Goal: Check status: Check status

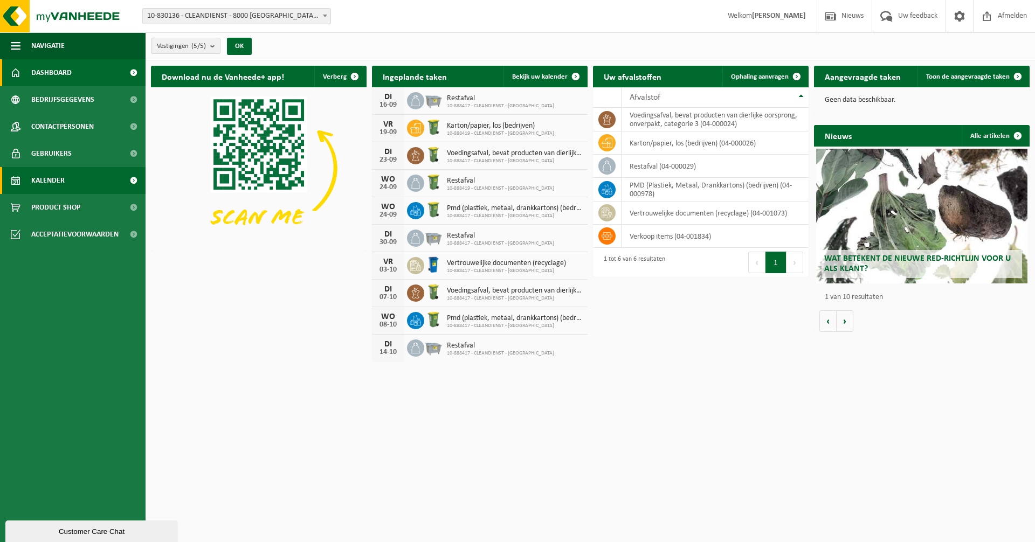
click at [58, 180] on span "Kalender" at bounding box center [47, 180] width 33 height 27
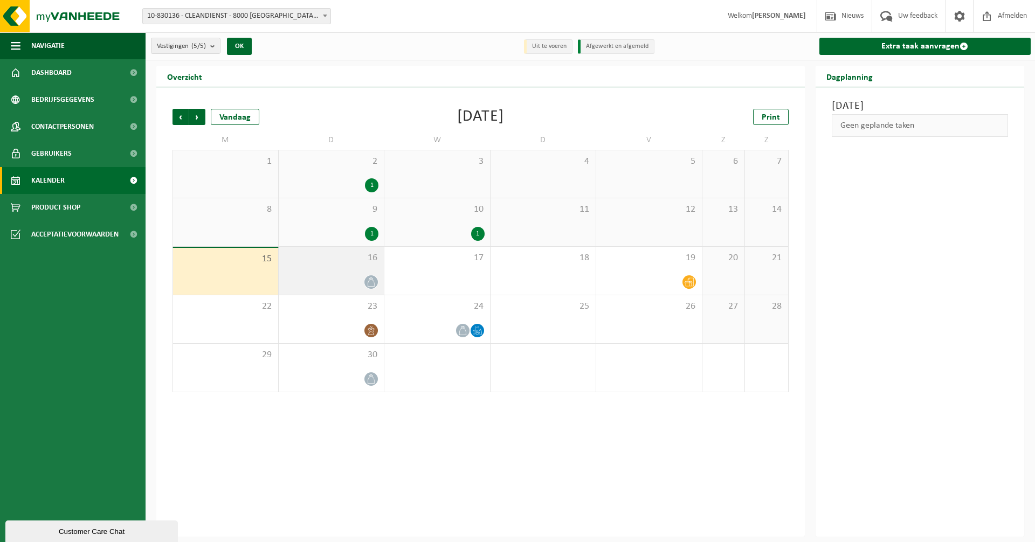
click at [344, 255] on span "16" at bounding box center [331, 258] width 95 height 12
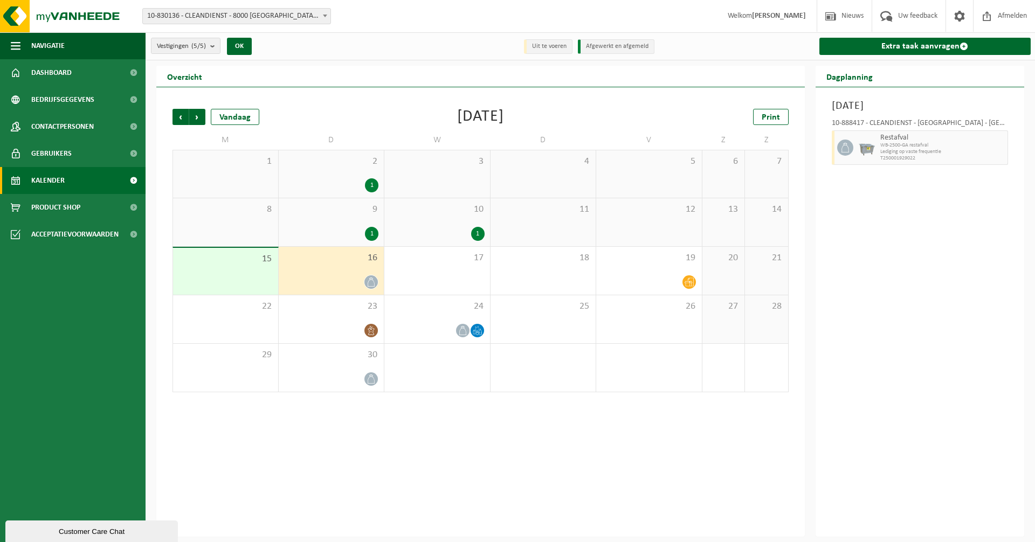
click at [712, 454] on div "Vorige Volgende Vandaag September 2025 Print M D W D V Z Z 1 2 1 3 4 5 6 7 8 9 …" at bounding box center [480, 311] width 648 height 449
click at [385, 265] on div "17" at bounding box center [437, 271] width 106 height 48
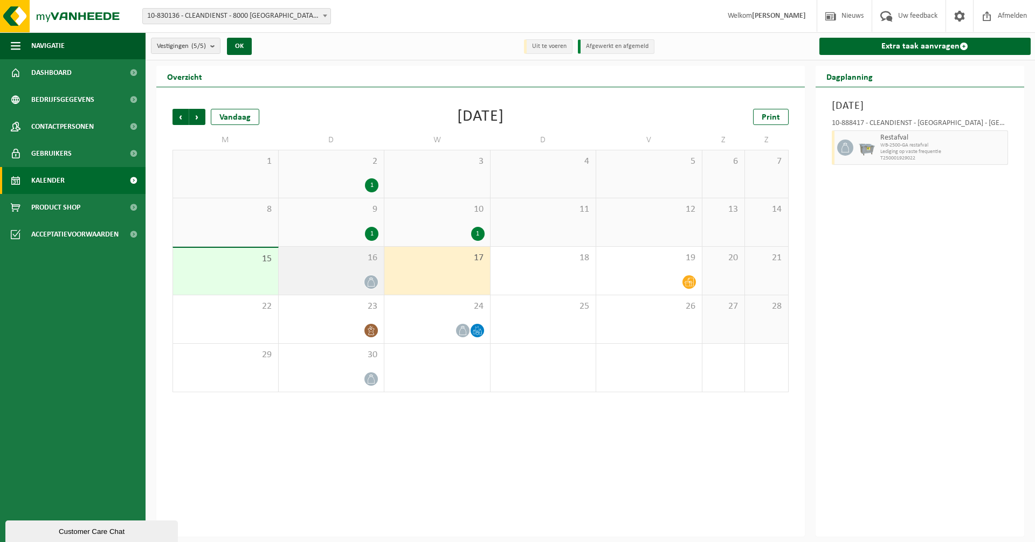
click at [373, 265] on div "16" at bounding box center [332, 271] width 106 height 48
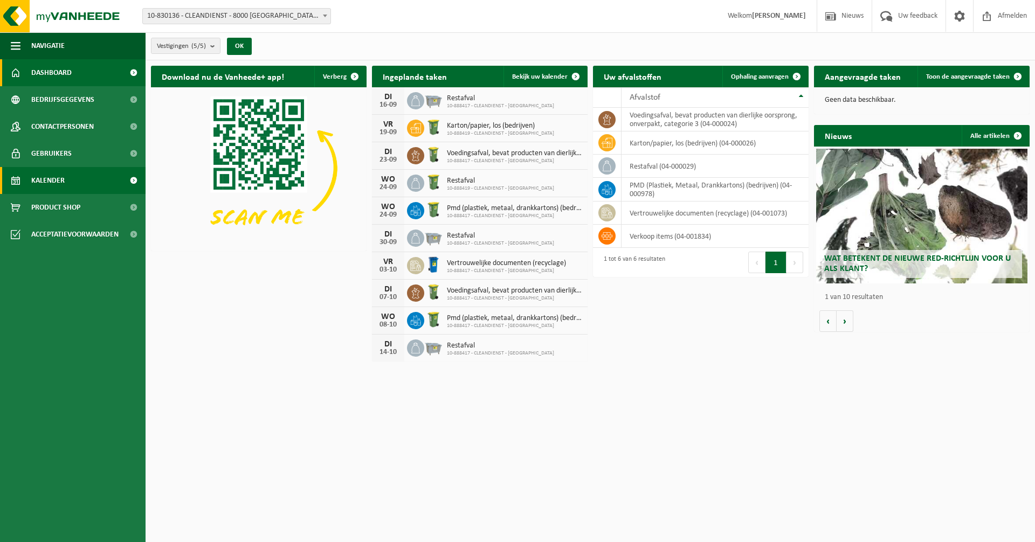
click at [44, 176] on span "Kalender" at bounding box center [47, 180] width 33 height 27
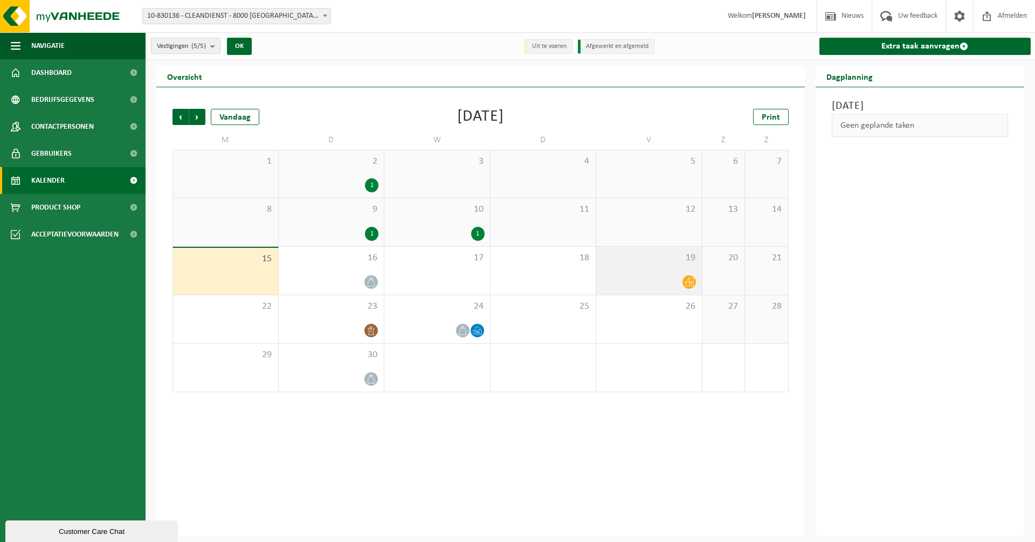
click at [675, 277] on div at bounding box center [648, 282] width 95 height 15
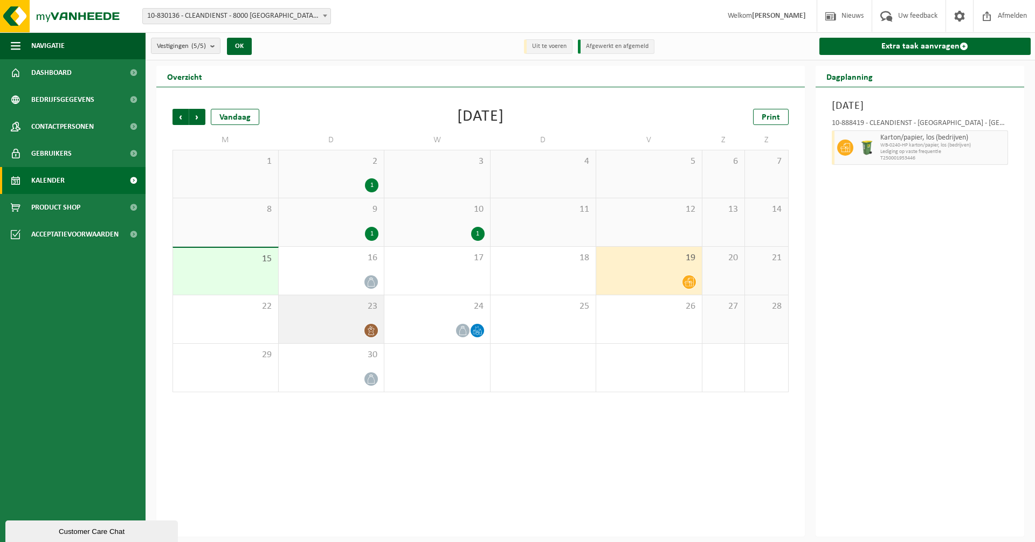
click at [339, 315] on div "23" at bounding box center [332, 319] width 106 height 48
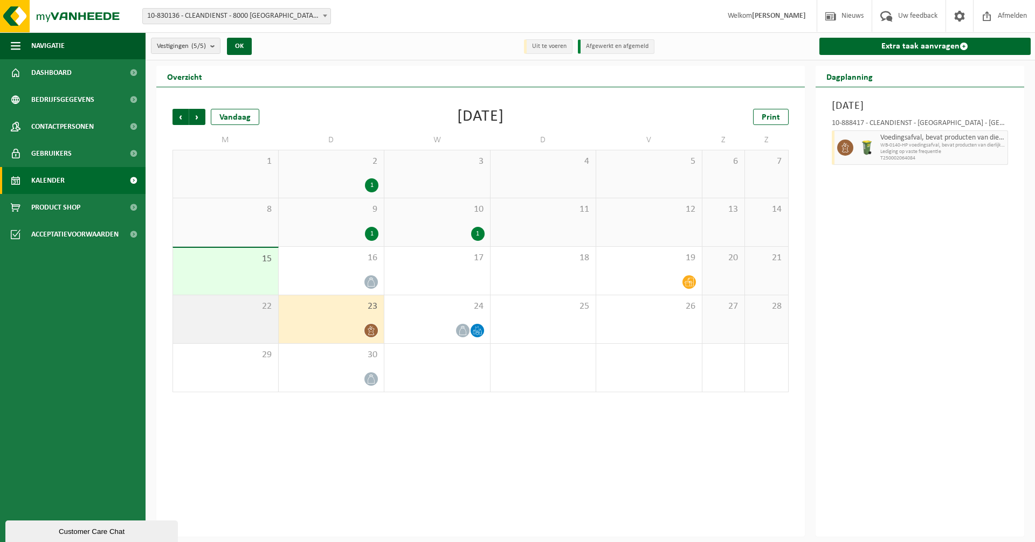
click at [260, 329] on div "22" at bounding box center [225, 319] width 105 height 48
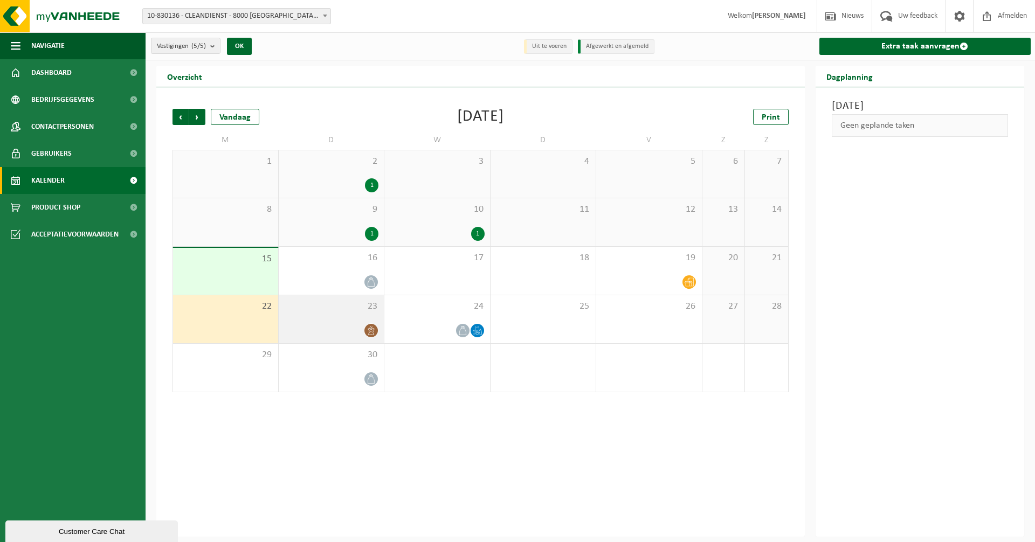
click at [345, 319] on div "23" at bounding box center [332, 319] width 106 height 48
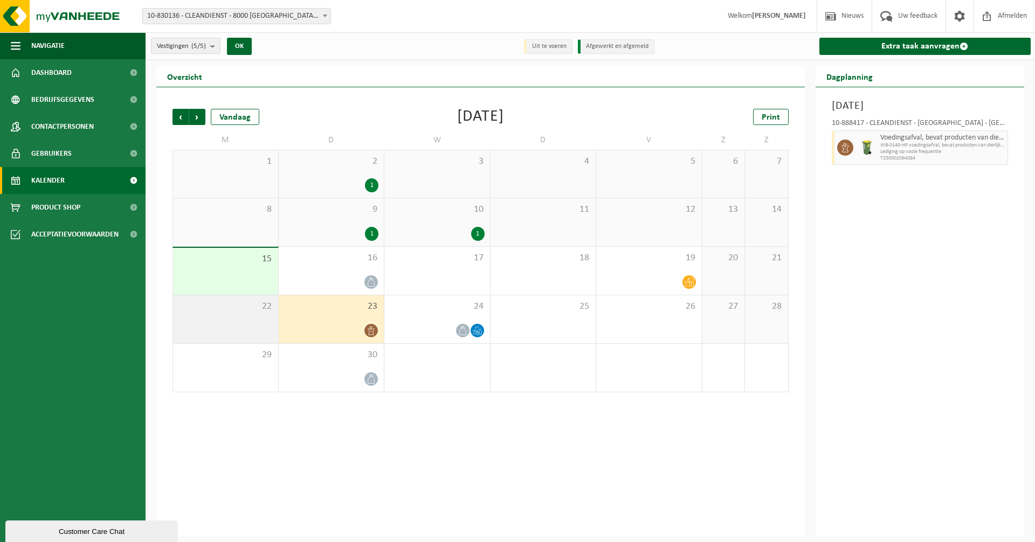
click at [263, 325] on div "22" at bounding box center [225, 319] width 105 height 48
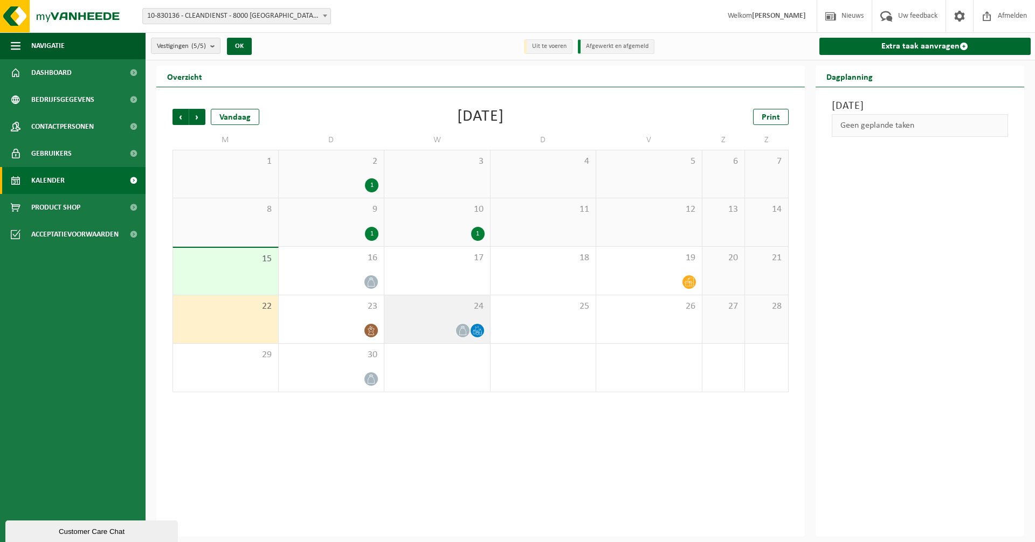
click at [442, 324] on div at bounding box center [437, 330] width 95 height 15
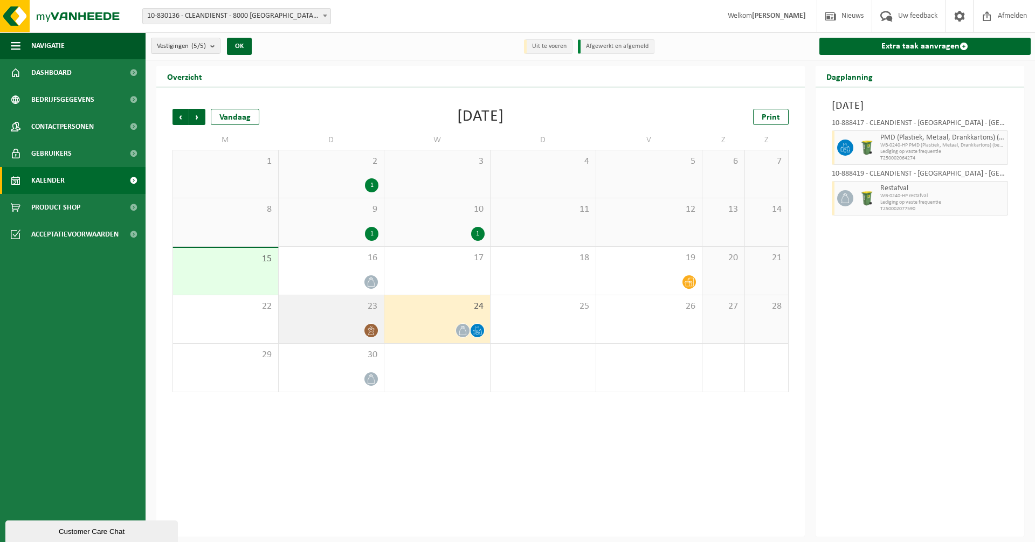
click at [346, 308] on span "23" at bounding box center [331, 307] width 95 height 12
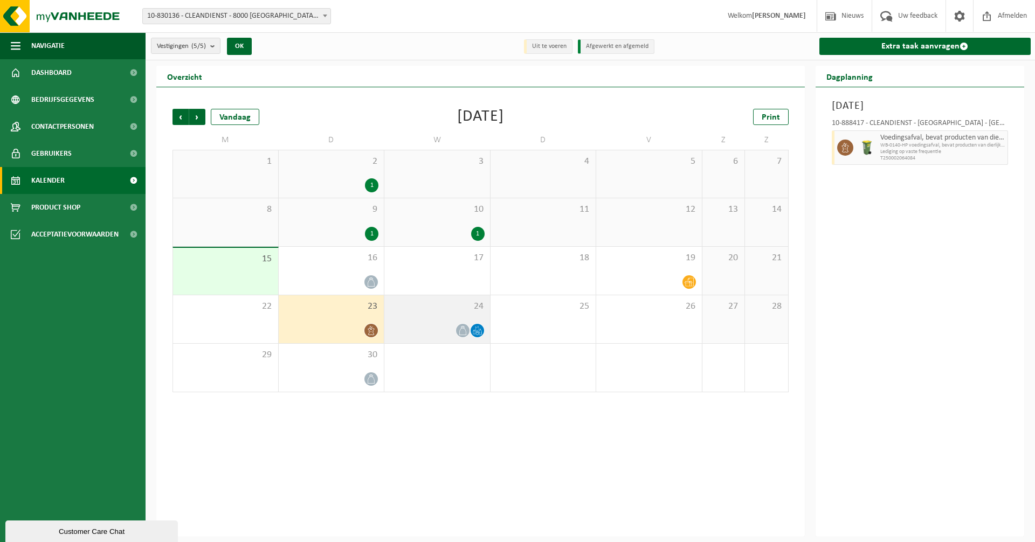
click at [461, 315] on div "24" at bounding box center [437, 319] width 106 height 48
